Goal: Book appointment/travel/reservation

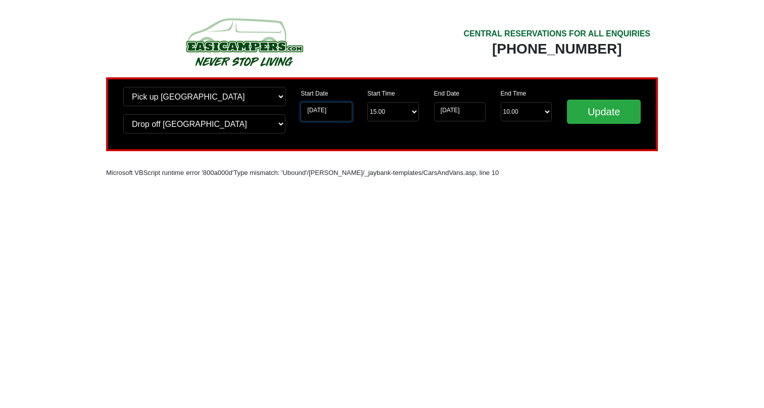
click at [327, 113] on input "[DATE]" at bounding box center [327, 111] width 52 height 19
click at [334, 111] on input "[DATE]" at bounding box center [327, 111] width 52 height 19
click at [318, 115] on input "[DATE]" at bounding box center [327, 111] width 52 height 19
click at [606, 113] on input "Update" at bounding box center [604, 111] width 74 height 24
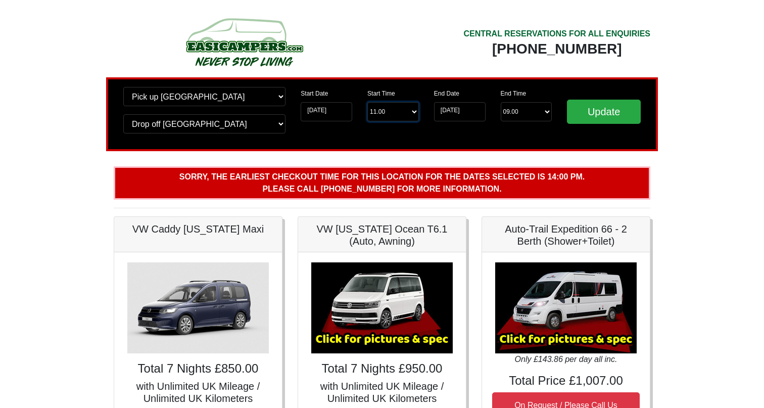
select select "14.00"
click at [604, 106] on input "Update" at bounding box center [604, 111] width 74 height 24
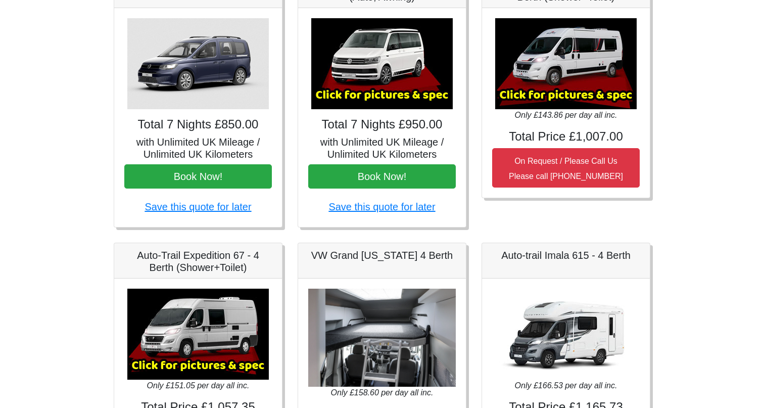
scroll to position [169, 0]
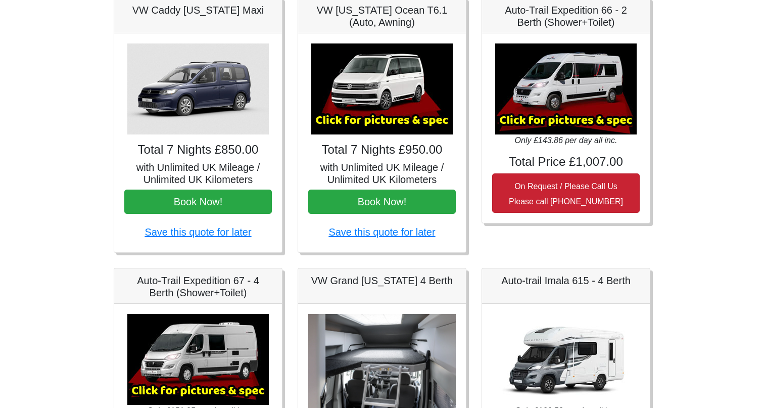
click at [558, 187] on small "On Request / Please Call Us Please call 0044 (0)131 322 6597" at bounding box center [566, 194] width 114 height 24
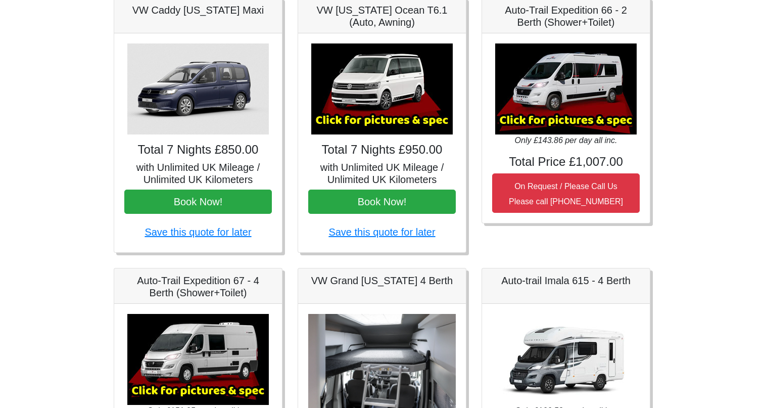
click at [561, 90] on img at bounding box center [565, 88] width 141 height 91
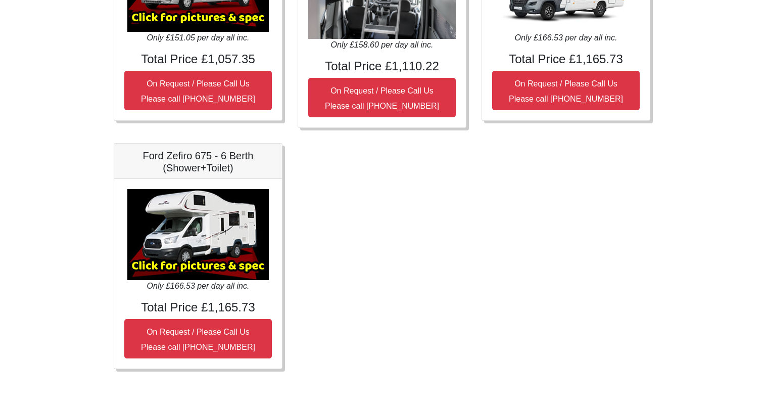
scroll to position [541, 0]
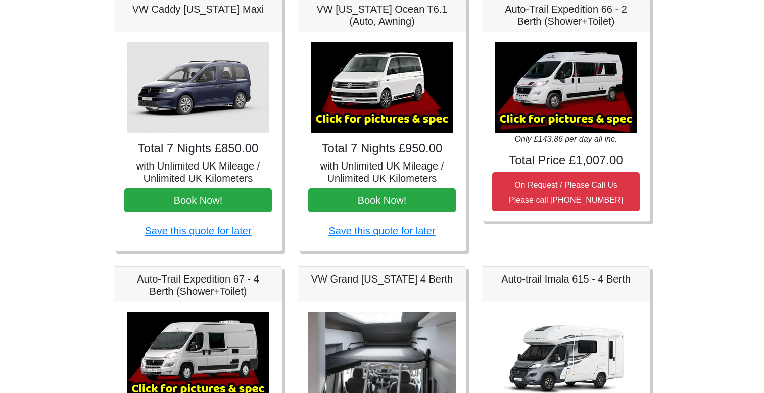
scroll to position [111, 0]
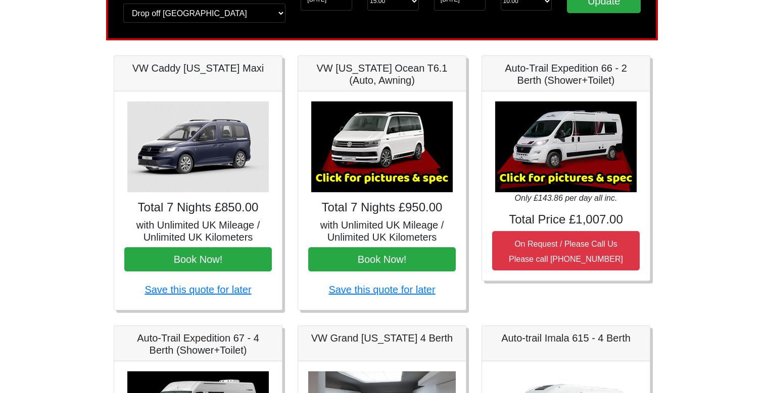
click at [375, 157] on img at bounding box center [381, 147] width 141 height 91
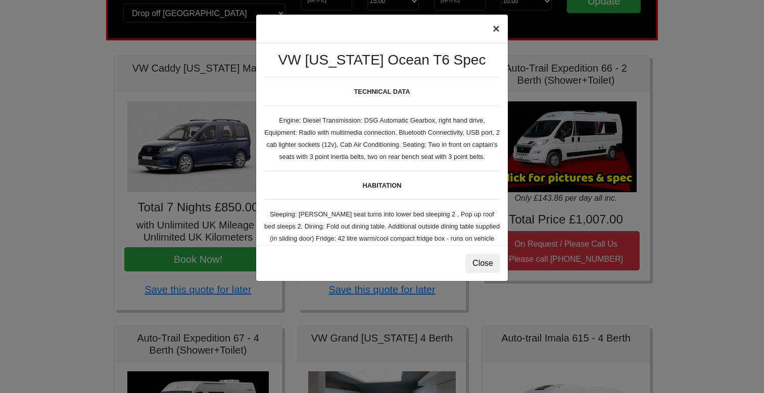
click at [494, 27] on button "×" at bounding box center [495, 29] width 23 height 28
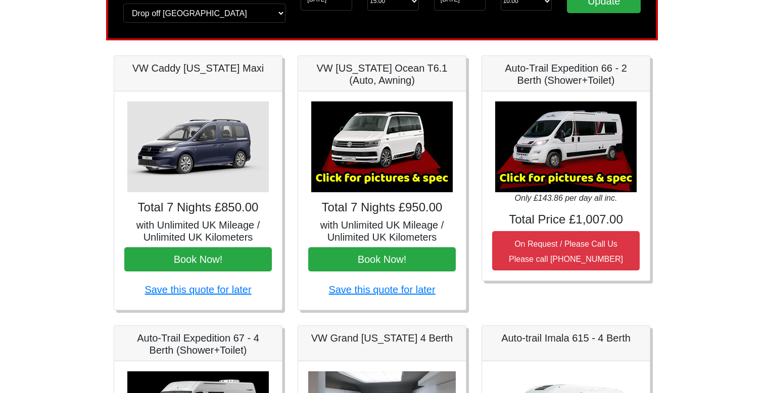
click at [544, 112] on img at bounding box center [565, 147] width 141 height 91
click at [558, 139] on img at bounding box center [565, 147] width 141 height 91
click at [570, 171] on img at bounding box center [565, 147] width 141 height 91
click at [559, 186] on img at bounding box center [565, 147] width 141 height 91
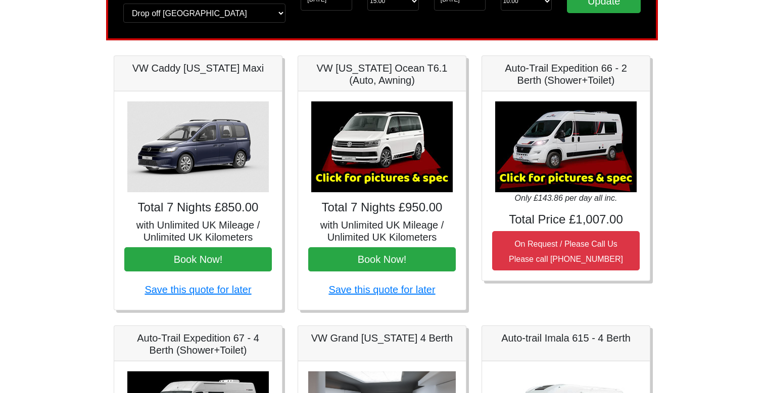
click at [538, 178] on img at bounding box center [565, 147] width 141 height 91
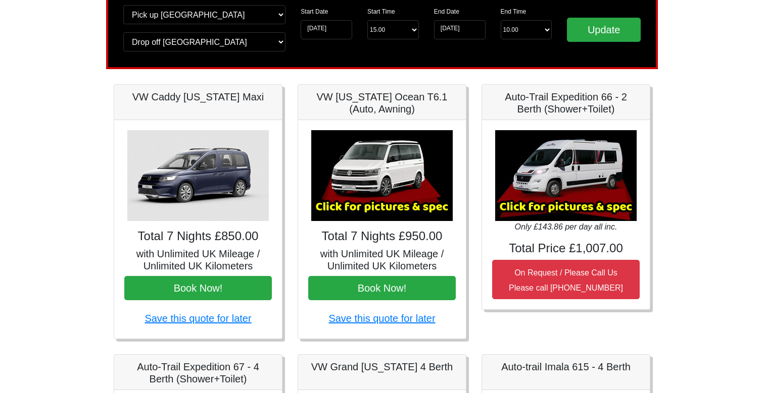
scroll to position [81, 0]
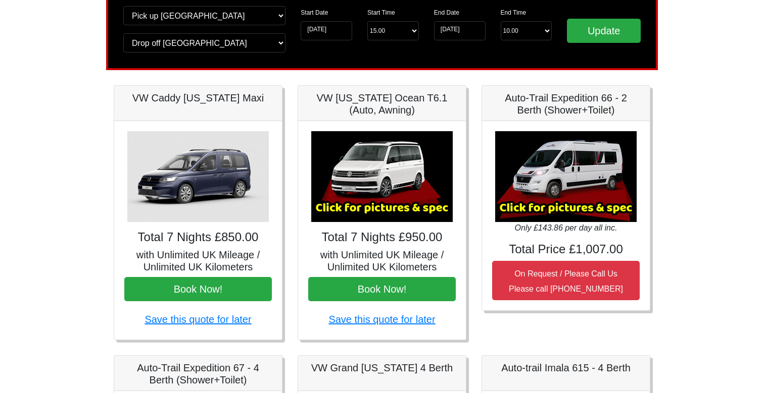
click at [589, 162] on img at bounding box center [565, 176] width 141 height 91
click at [579, 110] on h5 "Auto-Trail Expedition 66 - 2 Berth (Shower+Toilet)" at bounding box center [565, 104] width 147 height 24
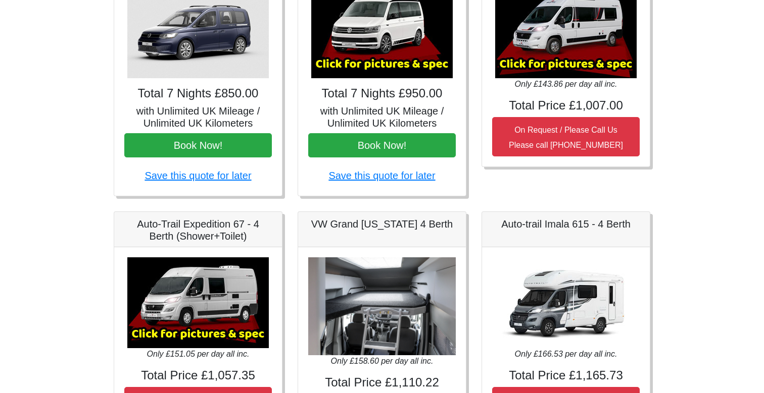
scroll to position [225, 0]
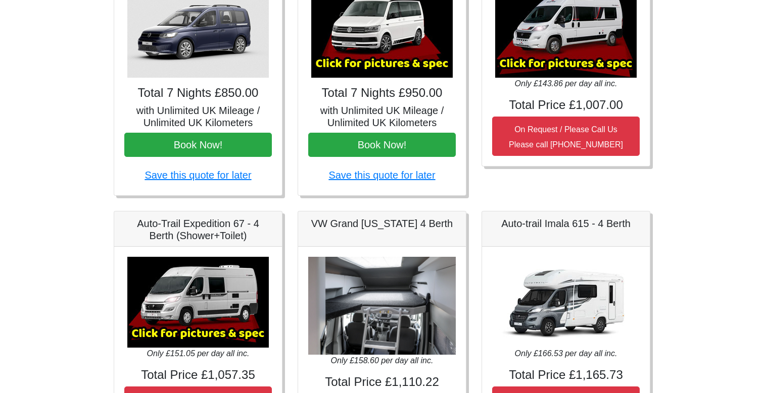
click at [201, 293] on img at bounding box center [197, 302] width 141 height 91
click at [194, 332] on img at bounding box center [197, 302] width 141 height 91
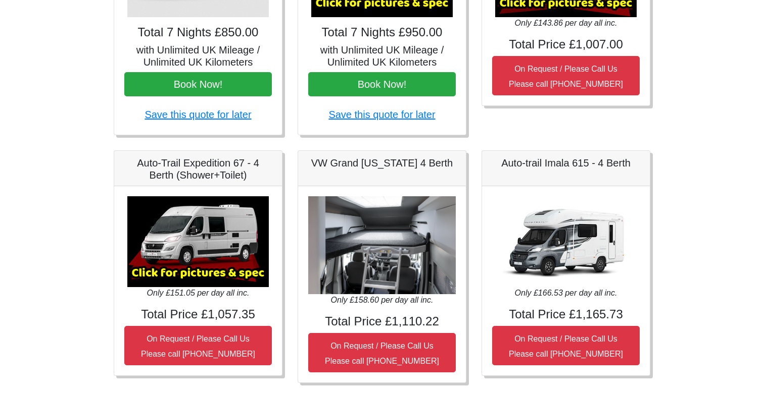
click at [185, 271] on img at bounding box center [197, 241] width 141 height 91
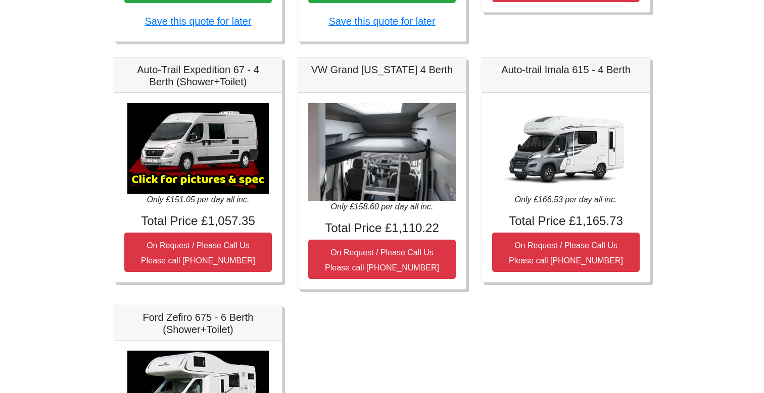
scroll to position [380, 0]
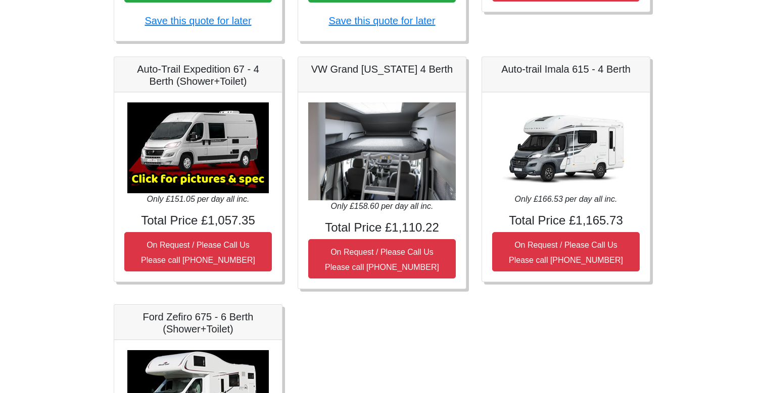
click at [393, 167] on img at bounding box center [381, 152] width 147 height 98
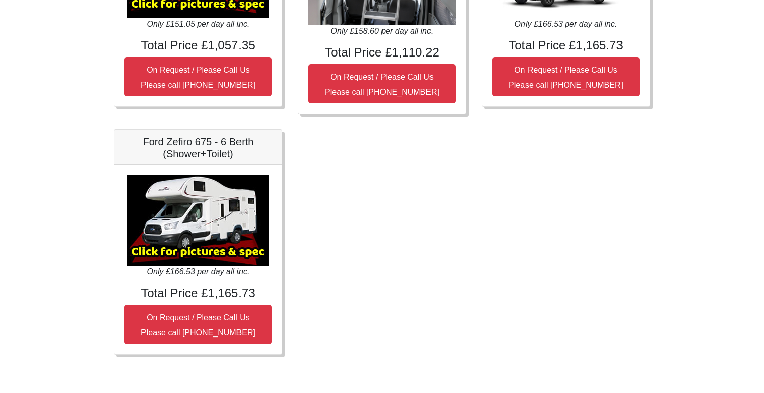
click at [226, 217] on img at bounding box center [197, 220] width 141 height 91
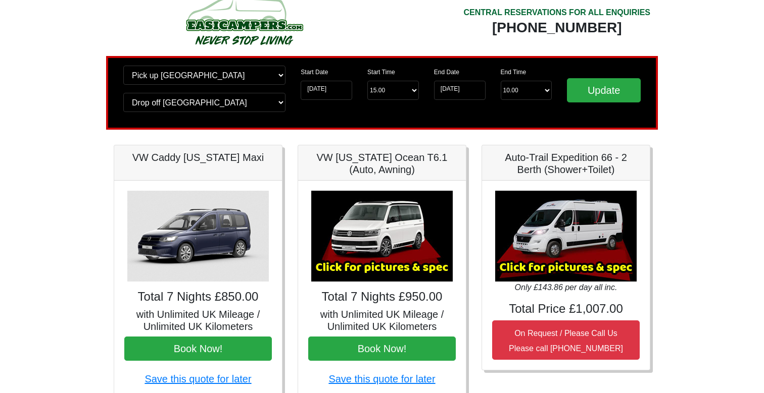
scroll to position [38, 0]
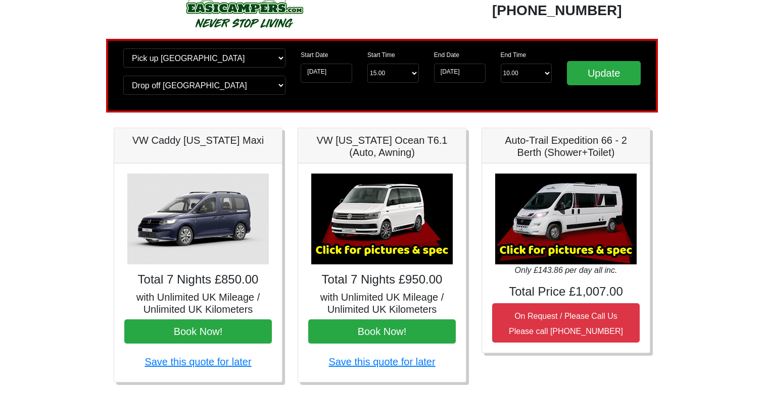
click at [393, 217] on img at bounding box center [381, 219] width 141 height 91
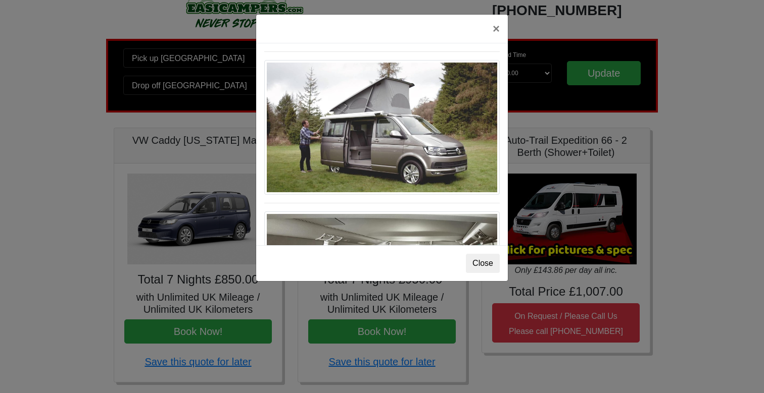
scroll to position [918, 0]
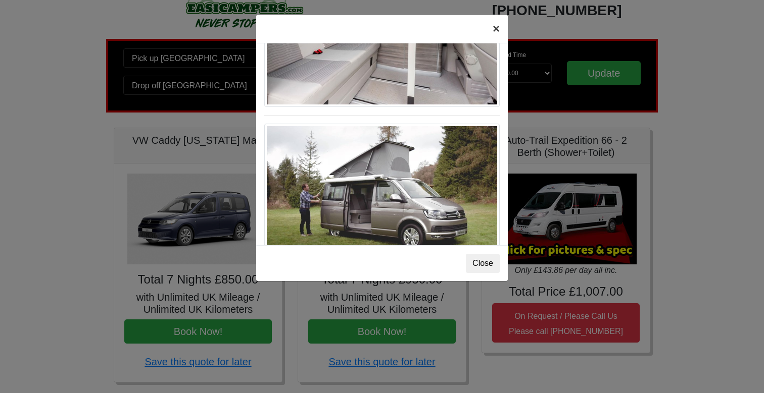
click at [492, 29] on button "×" at bounding box center [495, 29] width 23 height 28
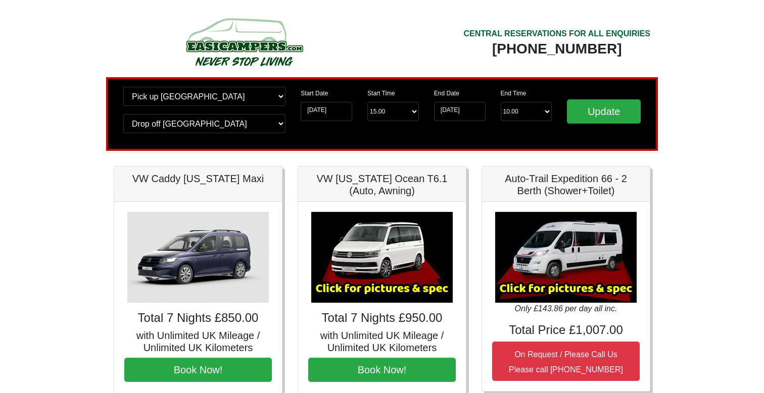
scroll to position [0, 0]
